Goal: Find specific page/section: Locate a particular part of the current website

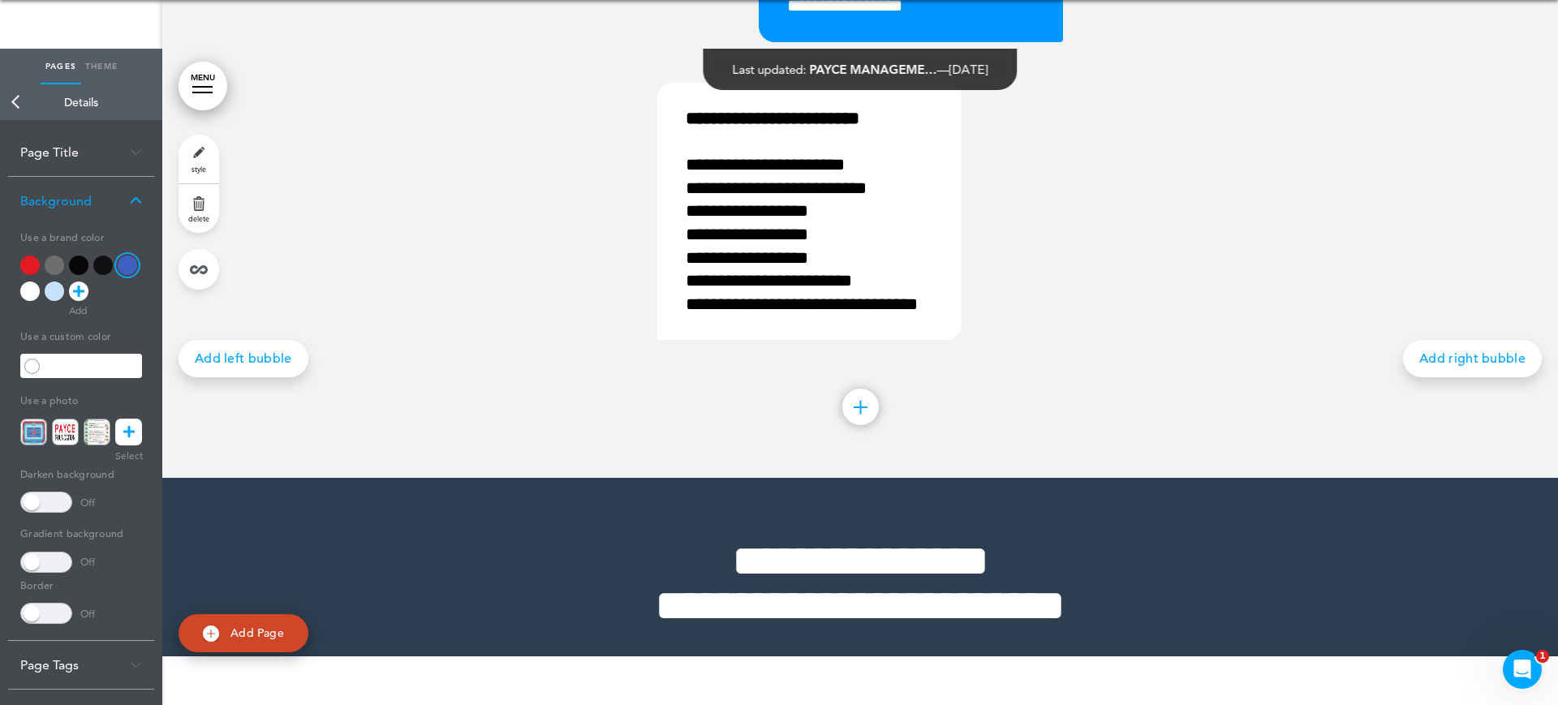
scroll to position [87, 0]
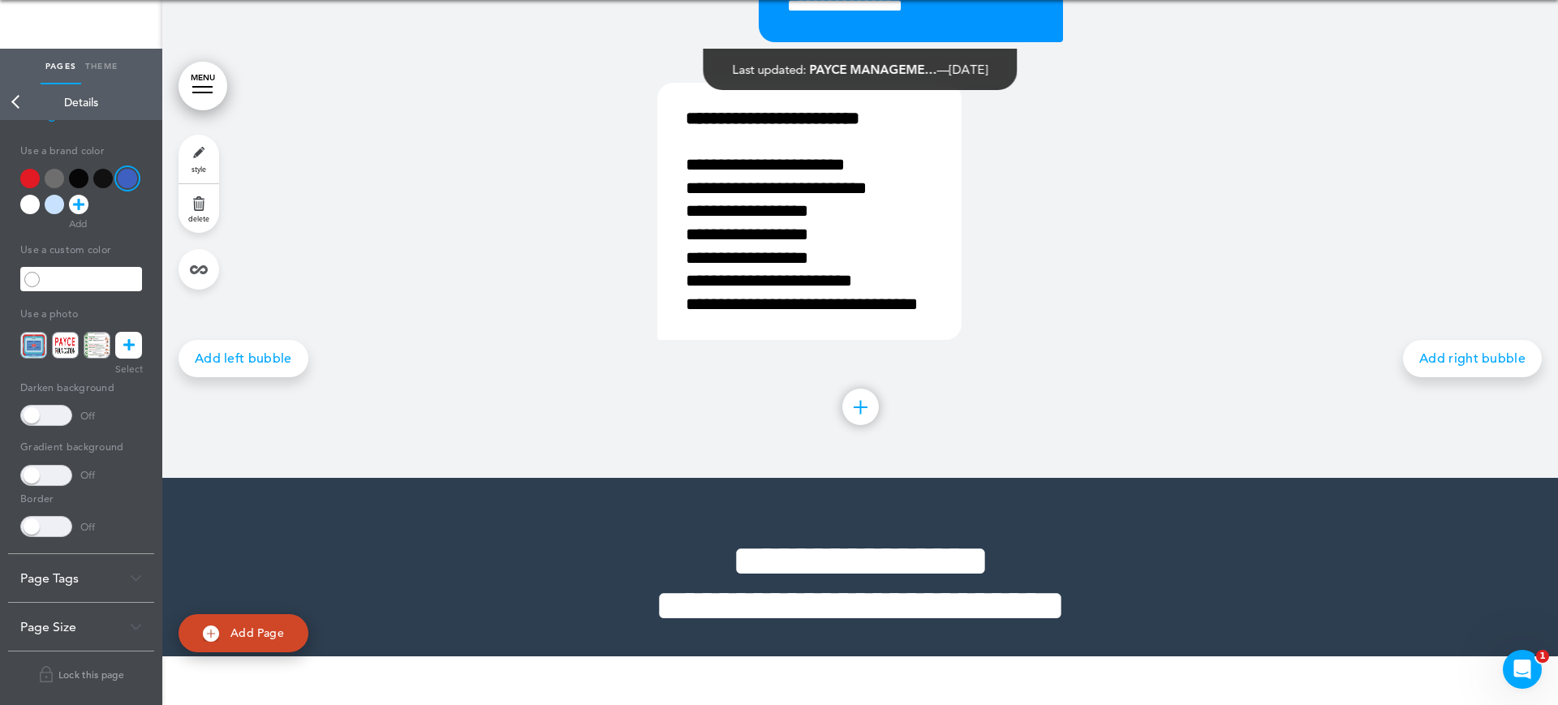
click at [129, 612] on div "Page Size" at bounding box center [81, 627] width 146 height 48
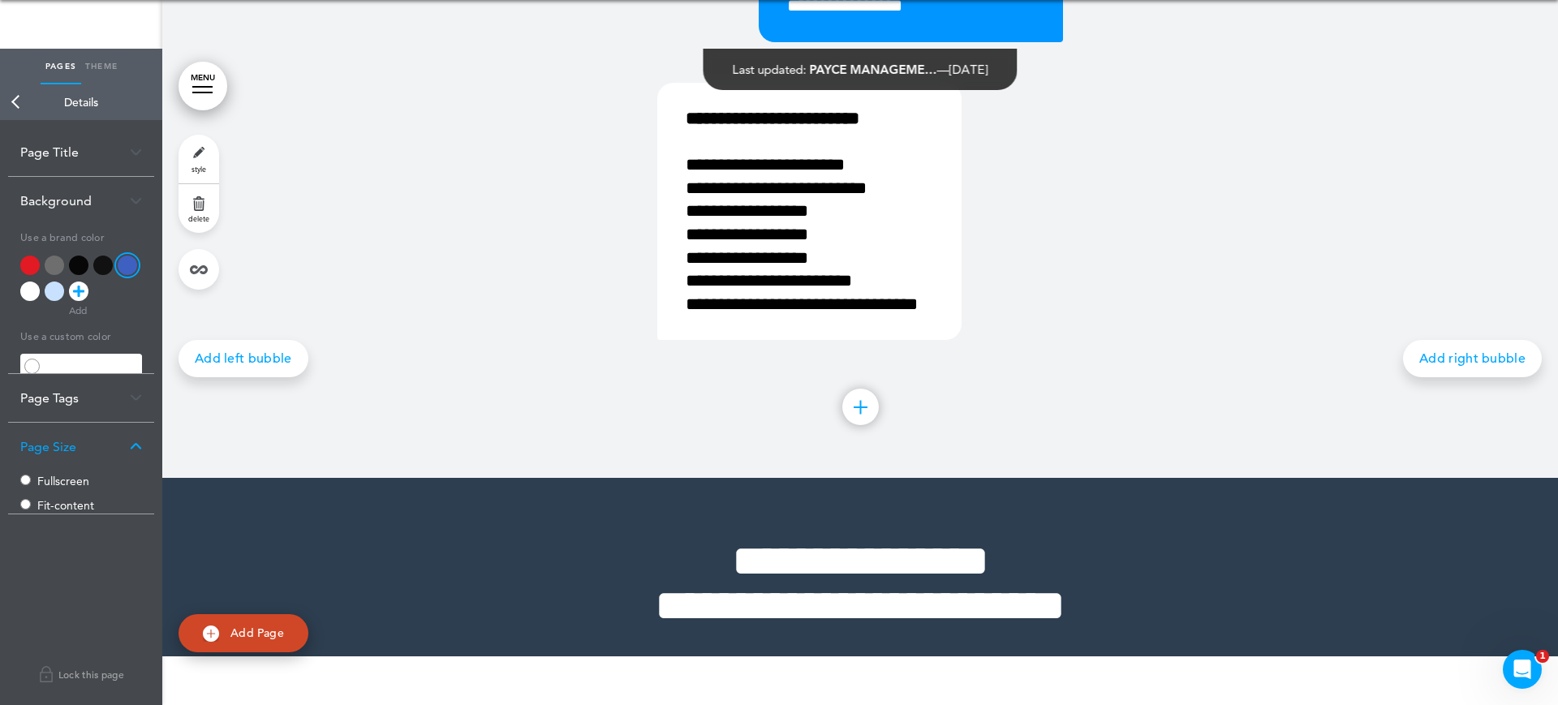
scroll to position [0, 0]
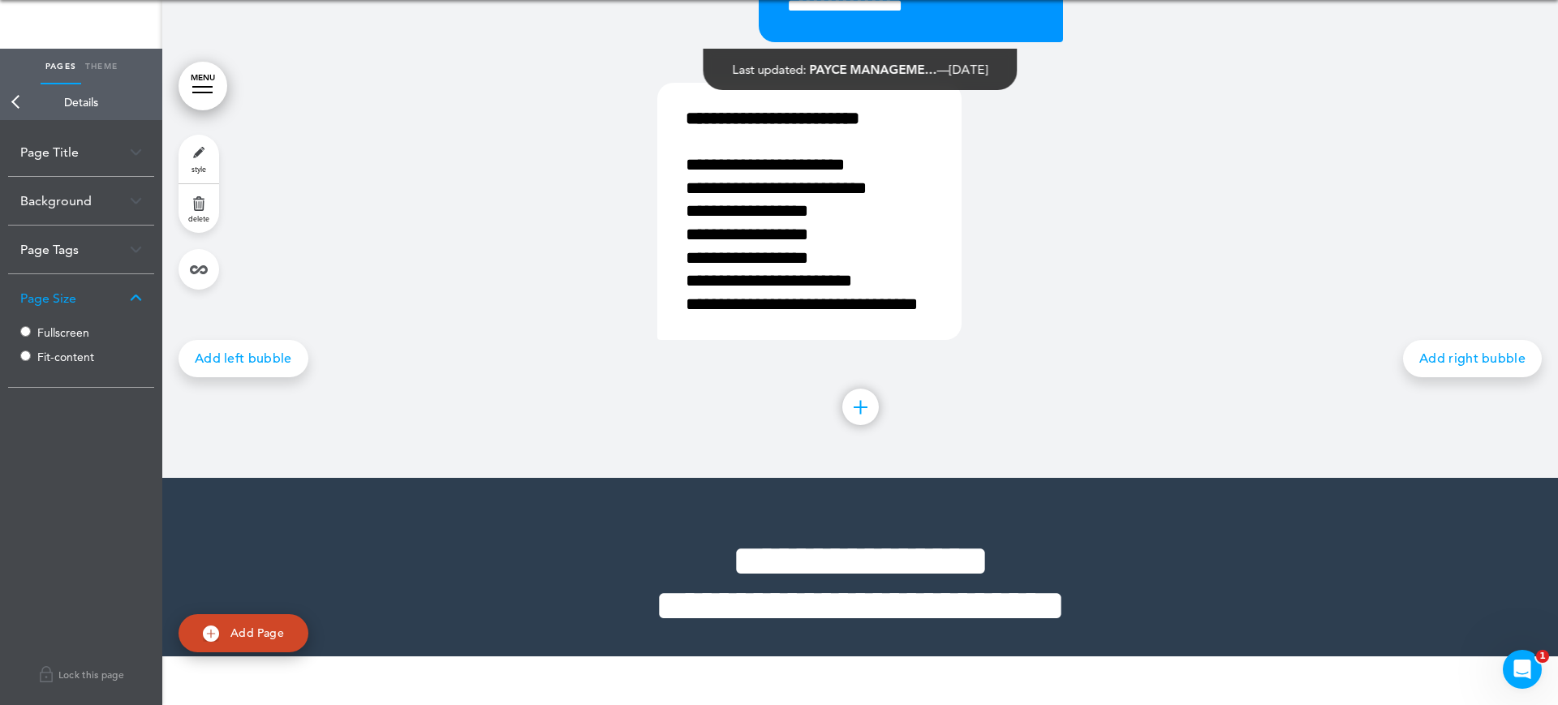
click at [146, 291] on div "Page Size" at bounding box center [81, 298] width 146 height 48
click at [15, 97] on link "Back" at bounding box center [16, 102] width 32 height 36
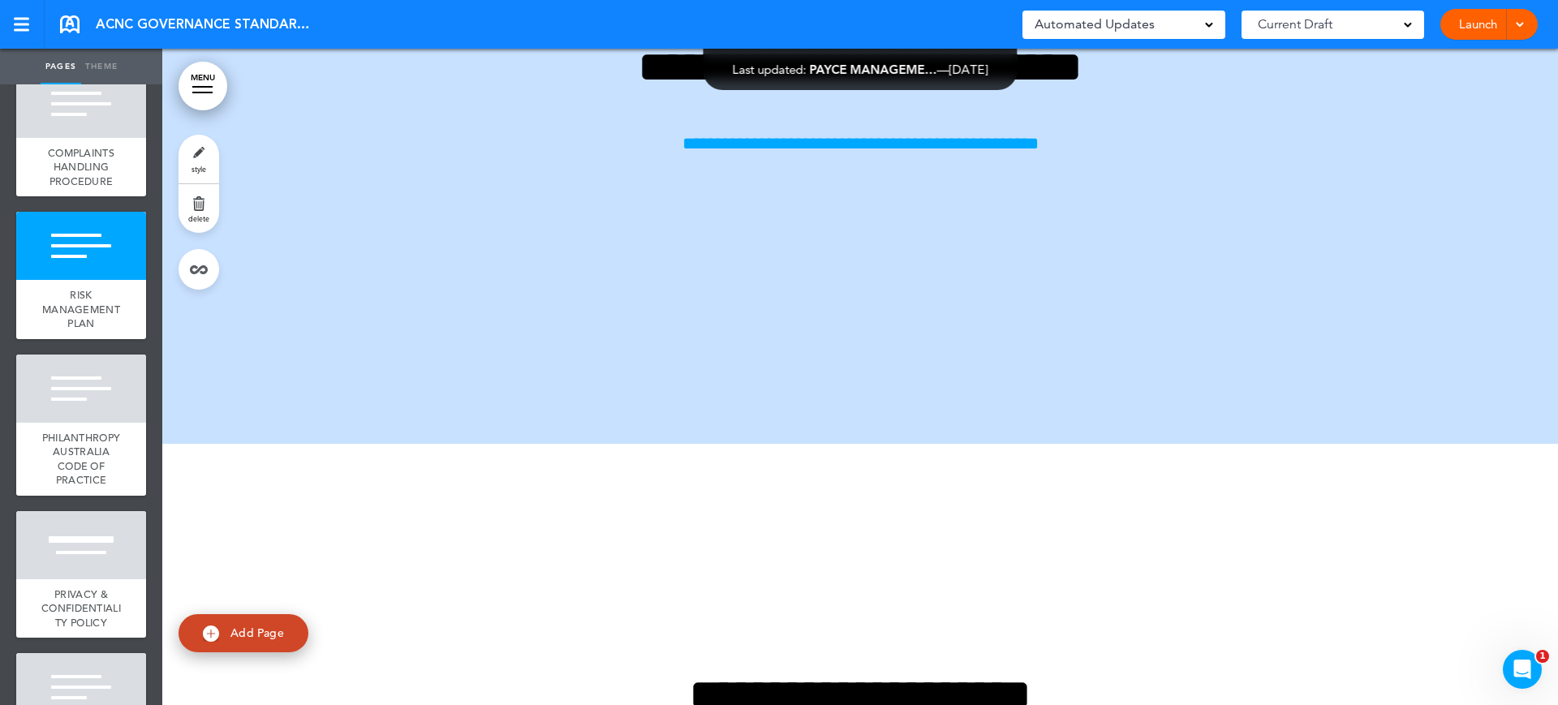
scroll to position [30005, 0]
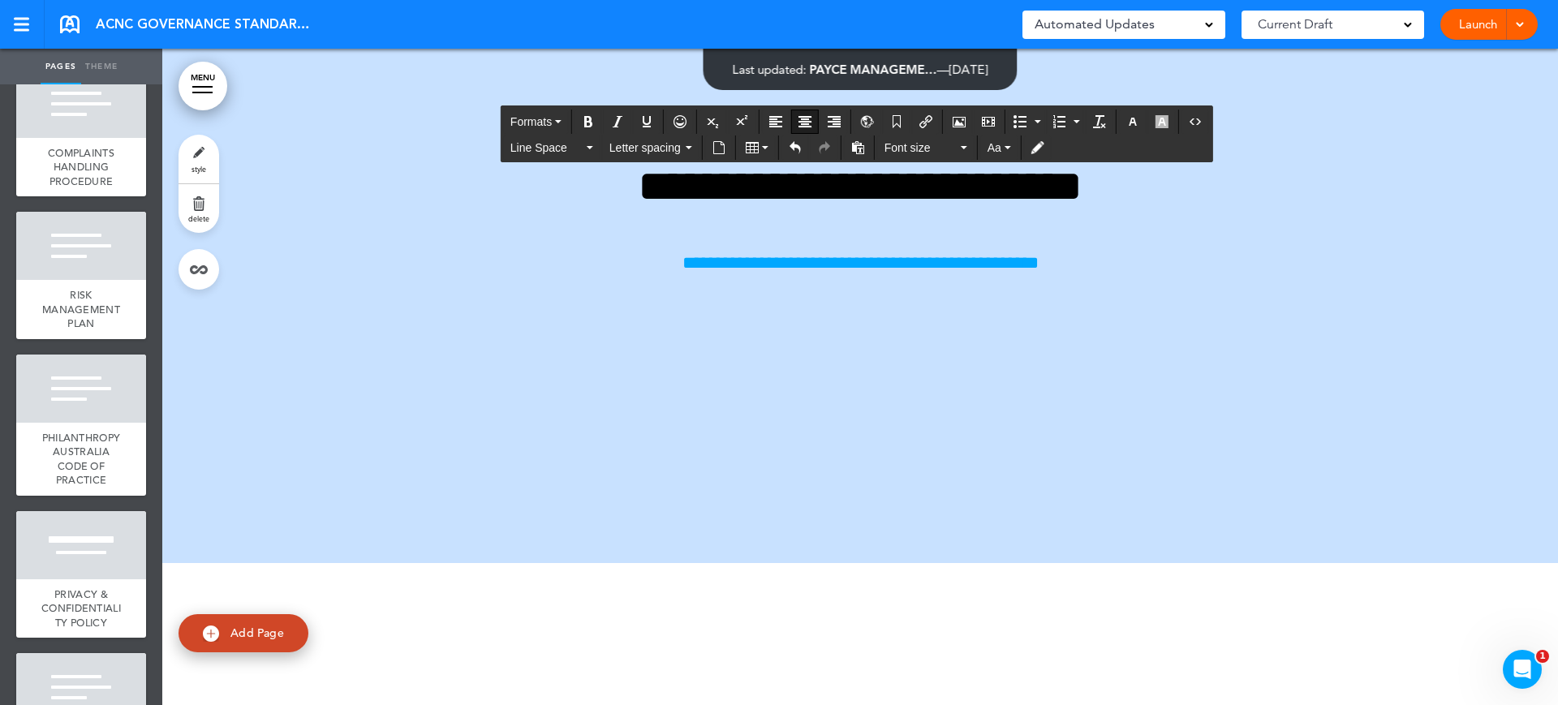
drag, startPoint x: 1020, startPoint y: 296, endPoint x: 493, endPoint y: 251, distance: 529.5
click at [1134, 116] on icon "button" at bounding box center [1132, 121] width 13 height 13
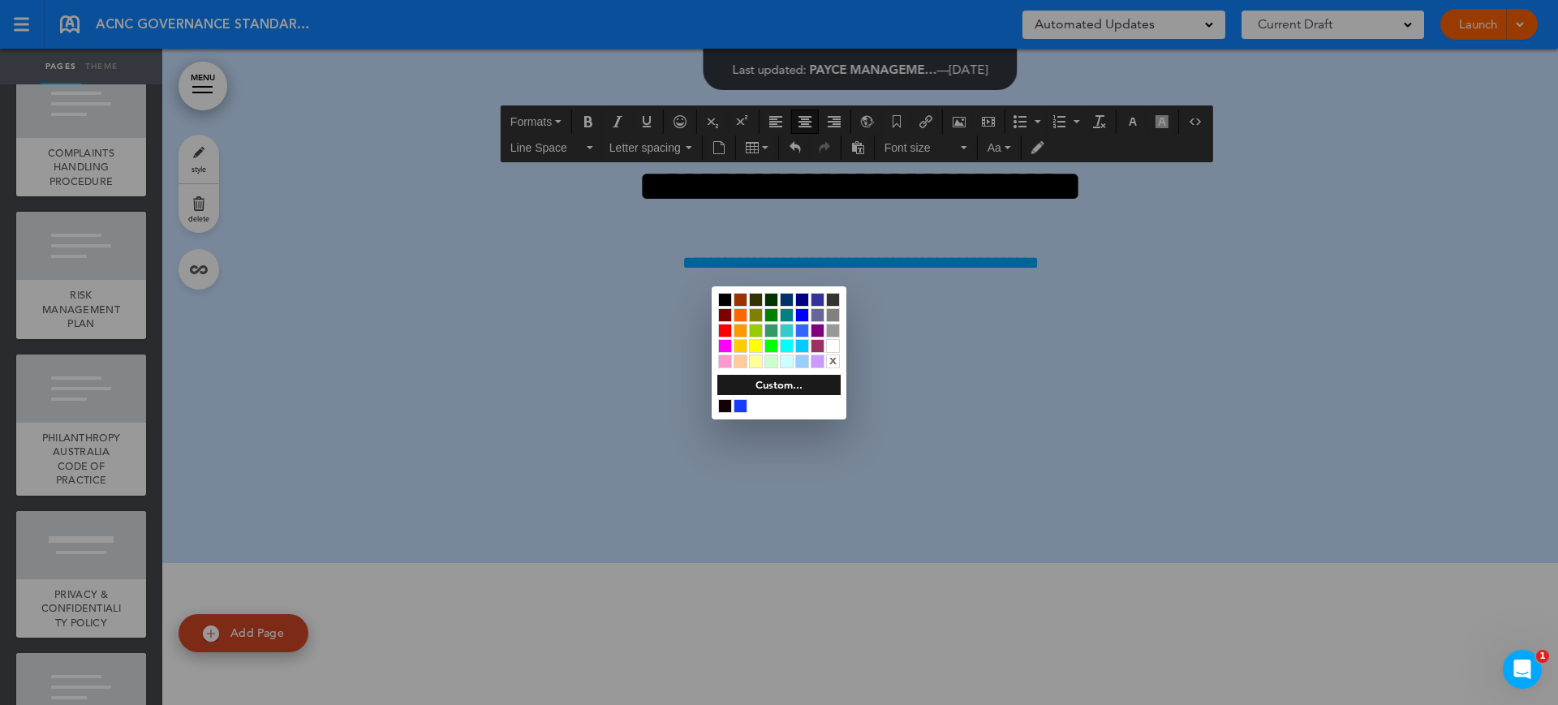
click at [832, 342] on div at bounding box center [833, 346] width 14 height 14
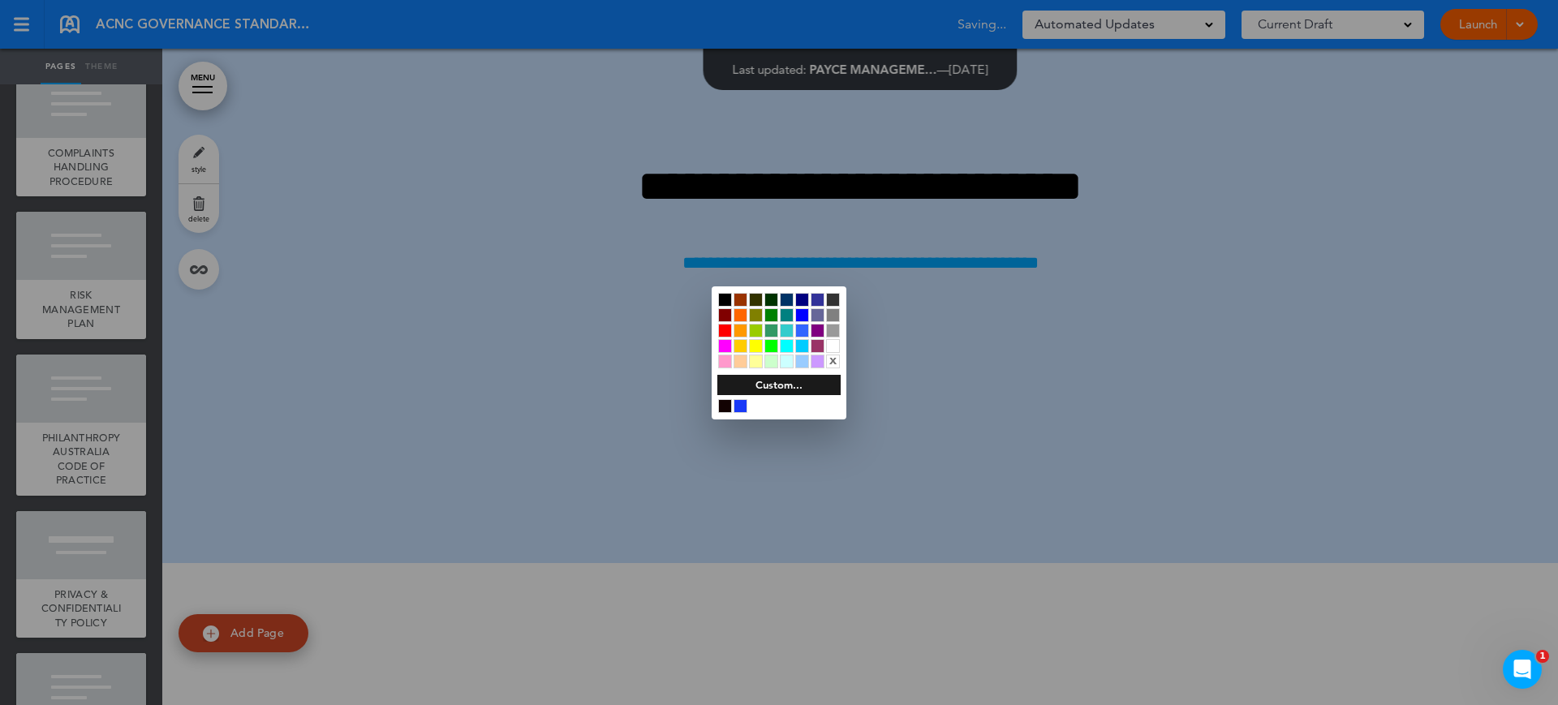
click at [1204, 387] on div at bounding box center [779, 352] width 1558 height 705
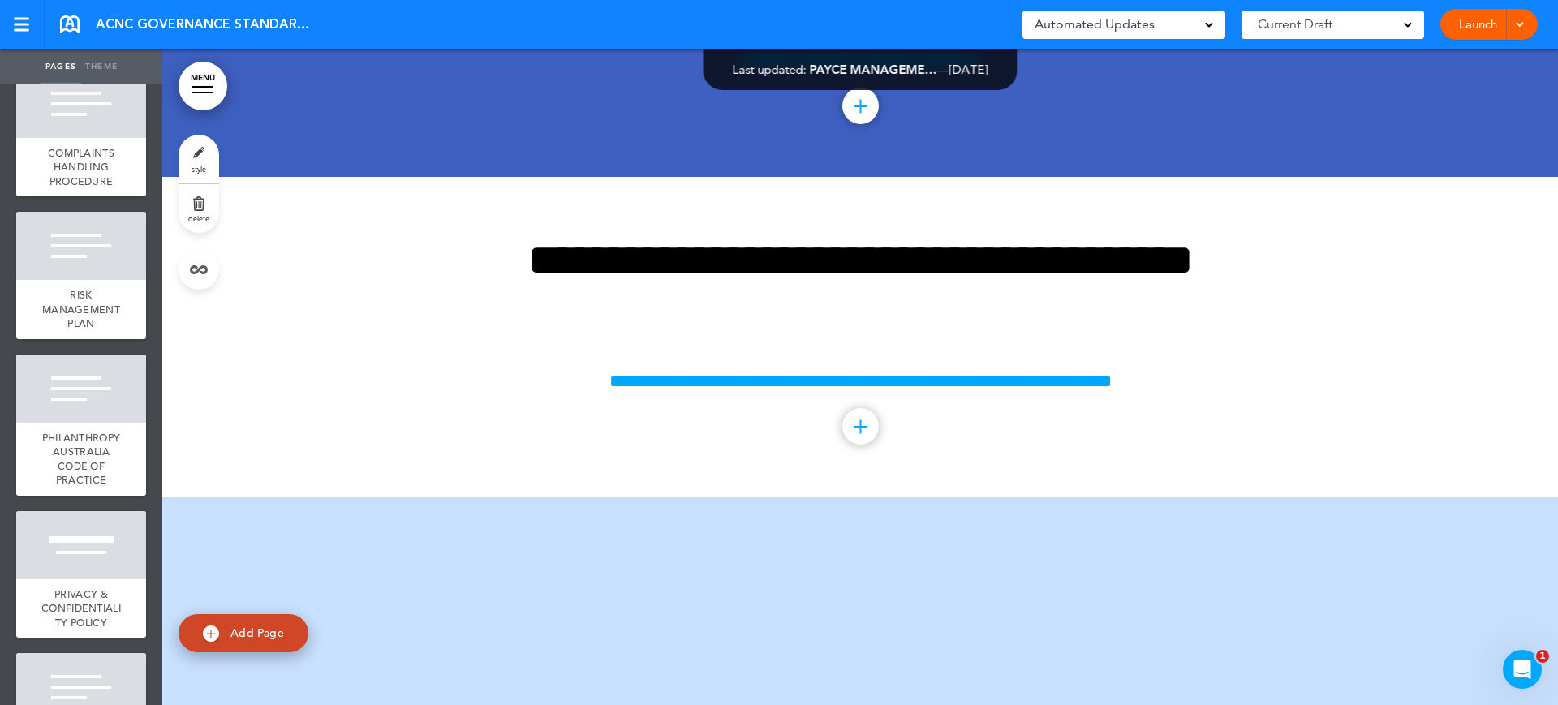
scroll to position [28381, 0]
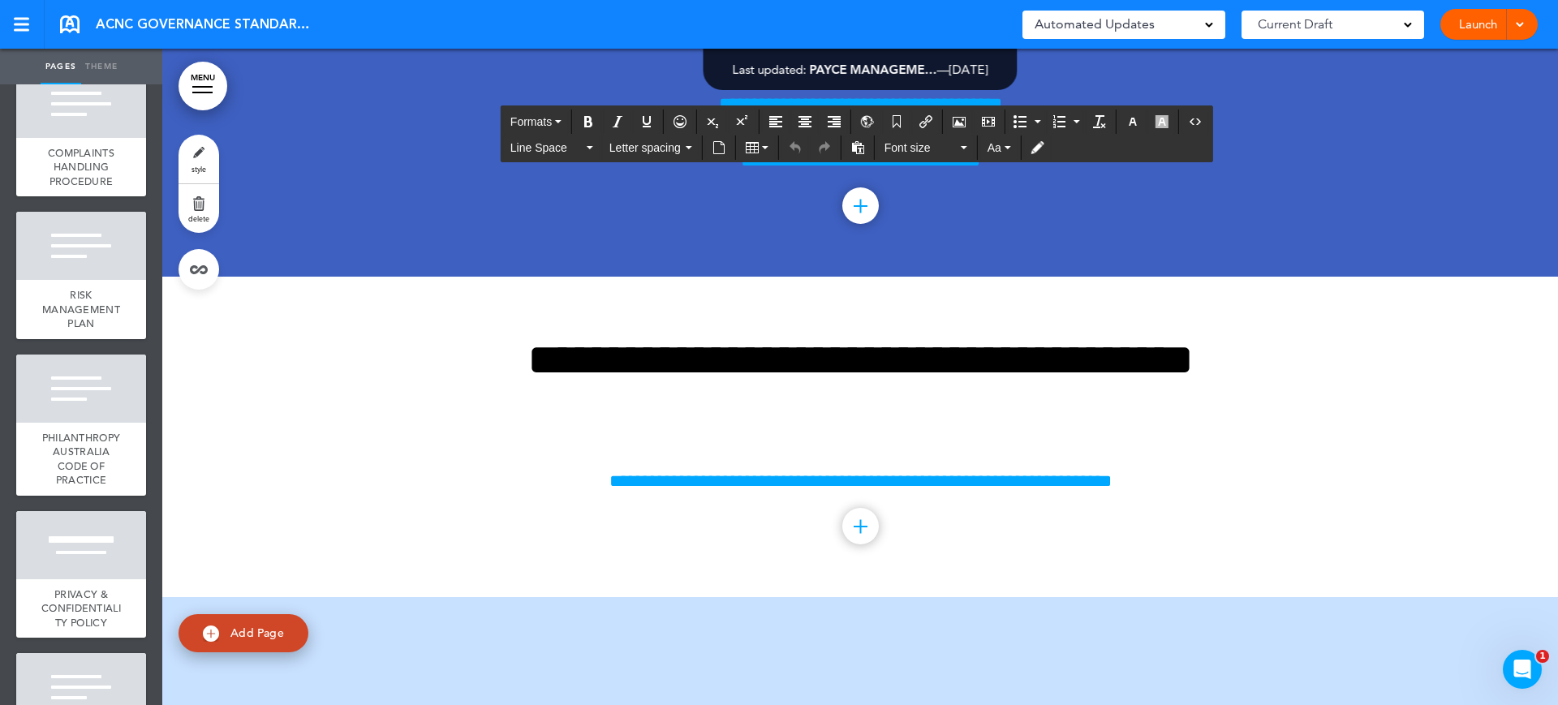
drag, startPoint x: 1073, startPoint y: 327, endPoint x: 651, endPoint y: 316, distance: 422.2
click at [1137, 115] on icon "button" at bounding box center [1132, 121] width 13 height 13
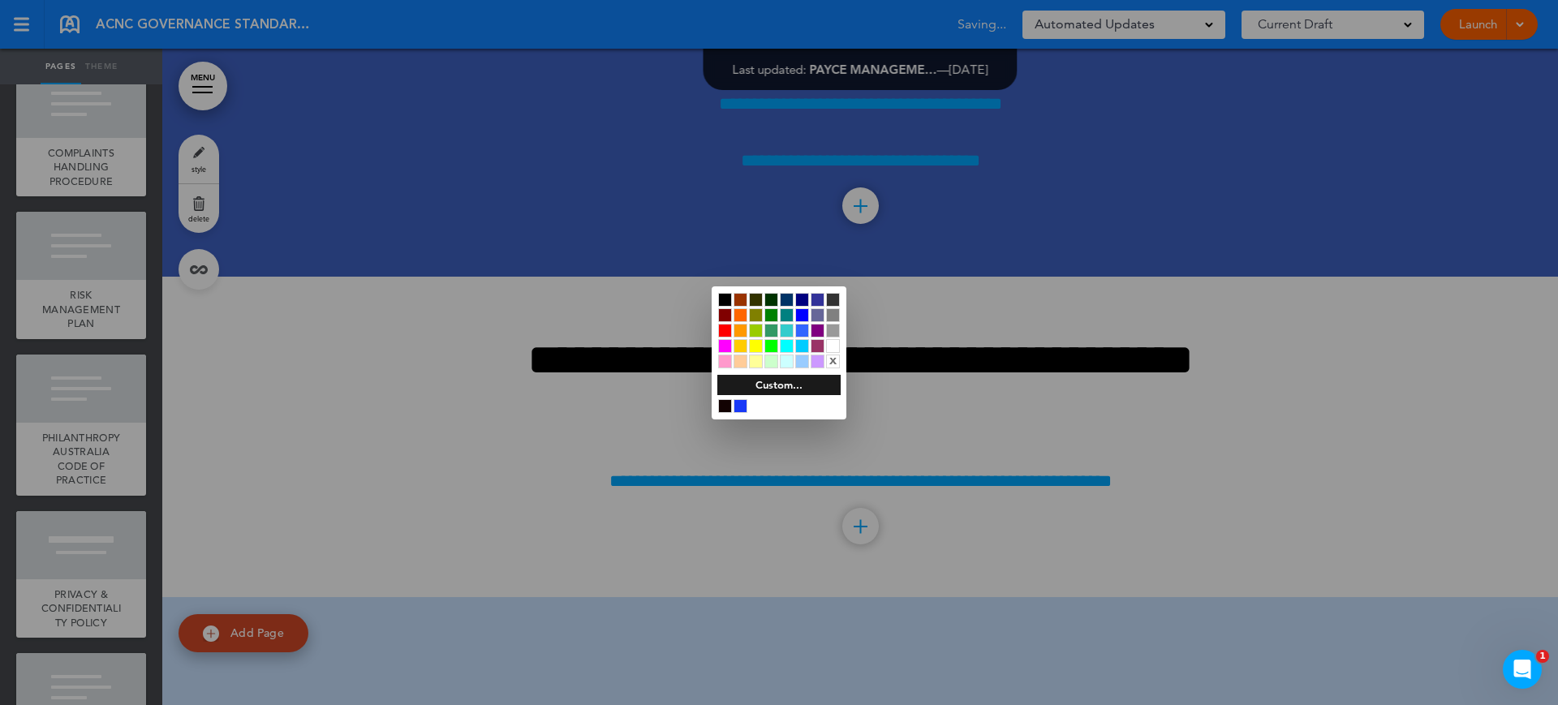
drag, startPoint x: 831, startPoint y: 343, endPoint x: 846, endPoint y: 336, distance: 17.1
click at [832, 343] on div at bounding box center [833, 346] width 14 height 14
click at [1385, 321] on div at bounding box center [779, 352] width 1558 height 705
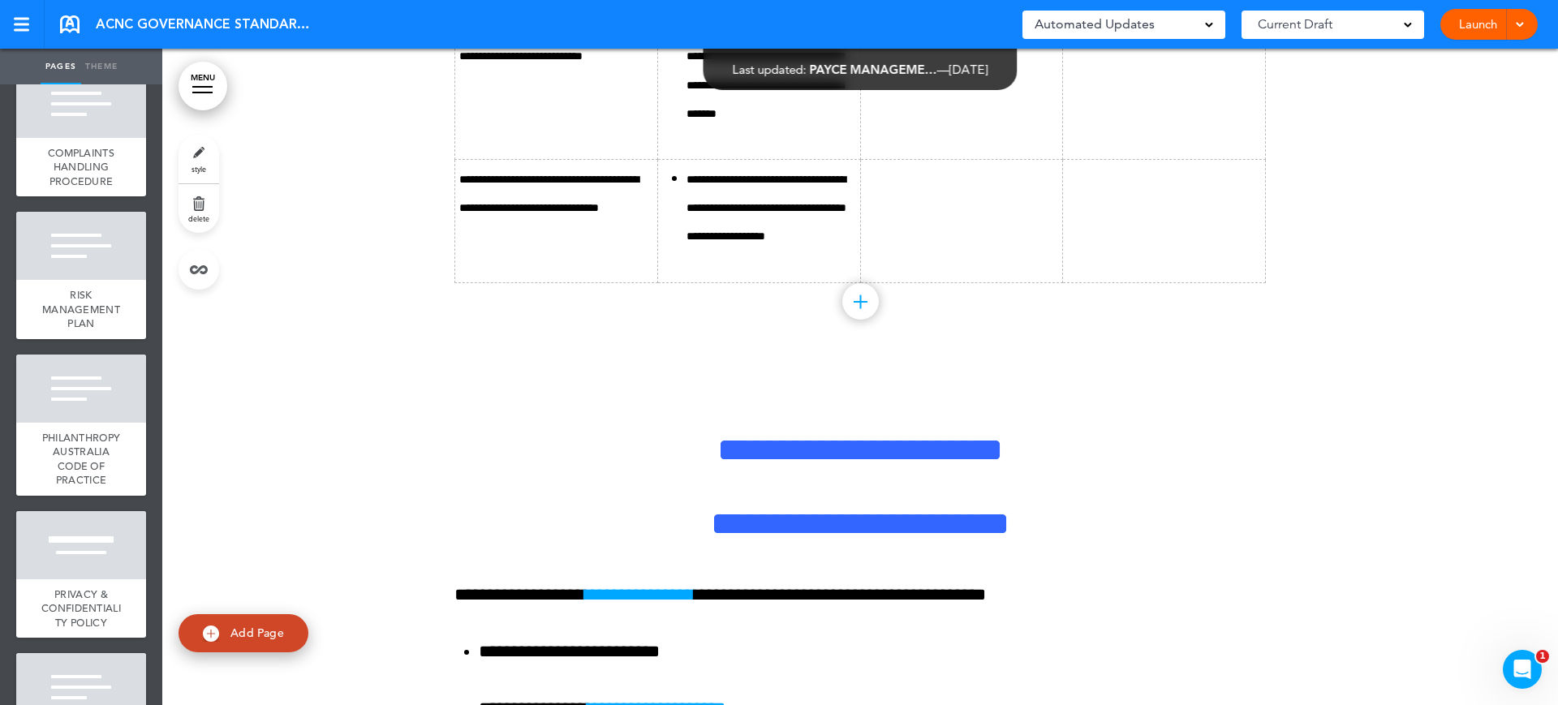
scroll to position [21179, 0]
